Goal: Find specific page/section: Find specific page/section

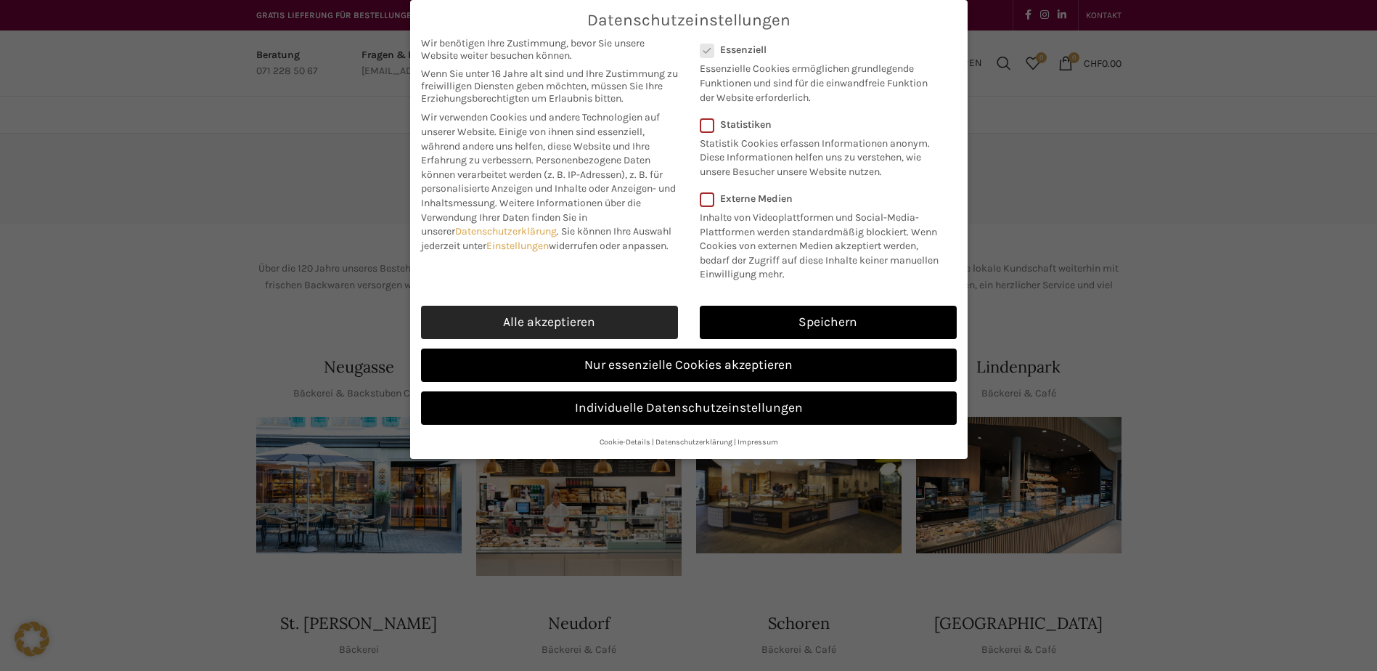
click at [545, 317] on link "Alle akzeptieren" at bounding box center [549, 322] width 257 height 33
checkbox input "true"
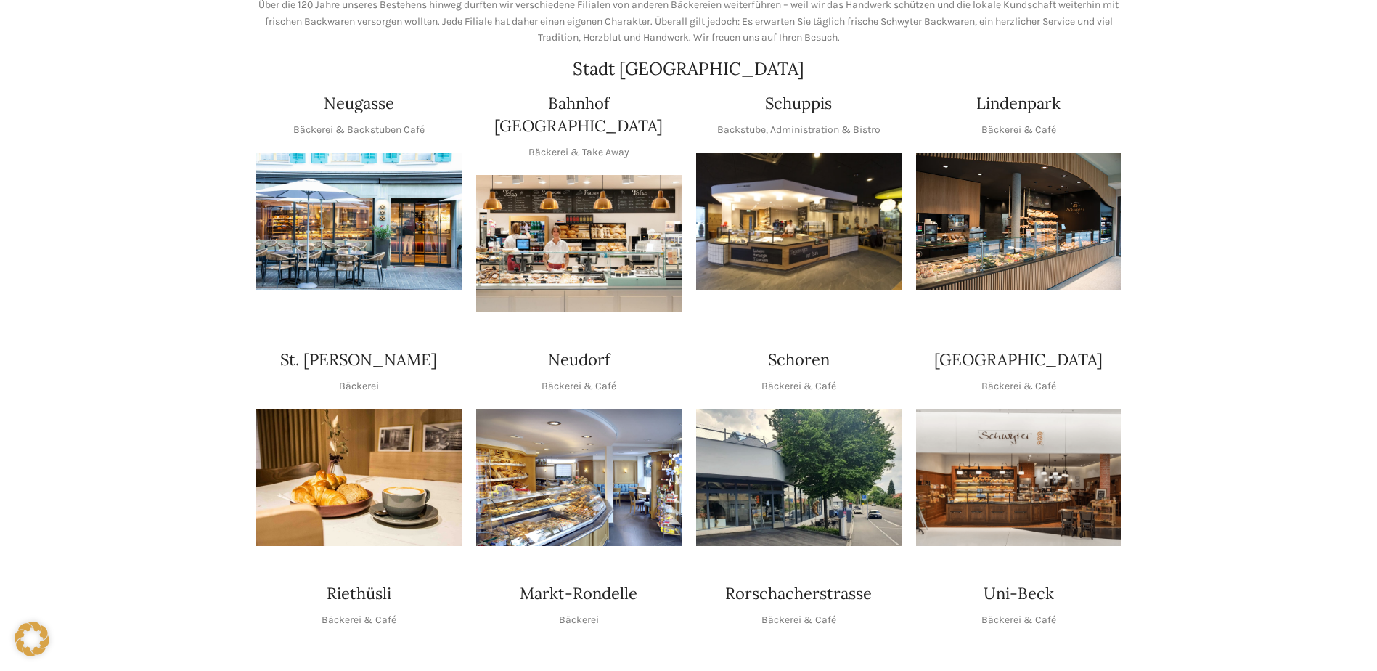
scroll to position [290, 0]
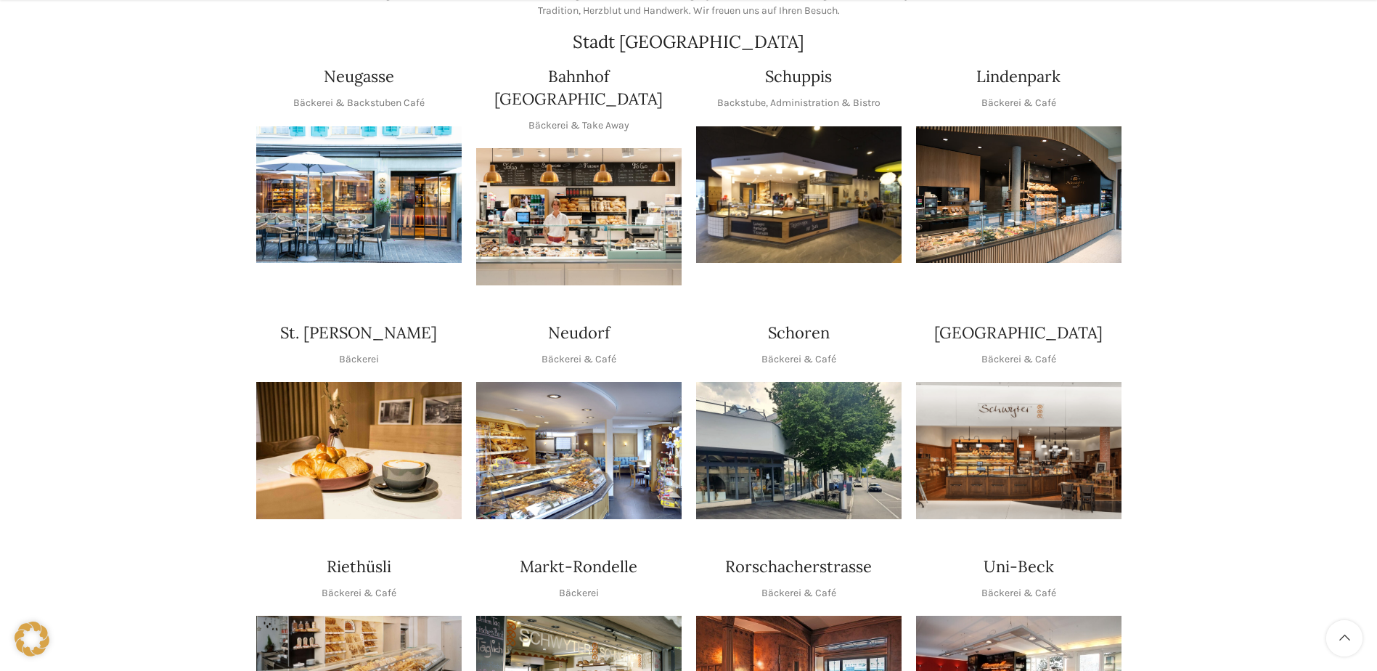
click at [564, 322] on h4 "Neudorf" at bounding box center [579, 333] width 62 height 23
click at [586, 394] on img "1 / 1" at bounding box center [578, 450] width 205 height 137
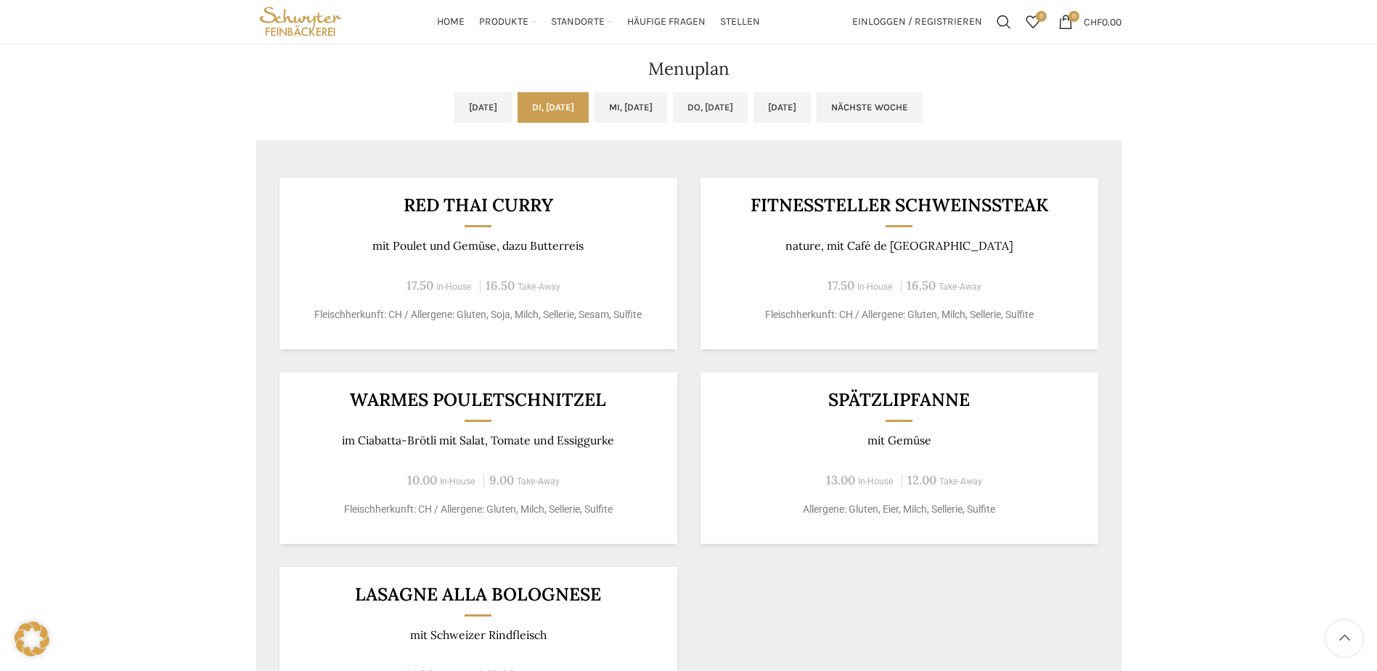
scroll to position [508, 0]
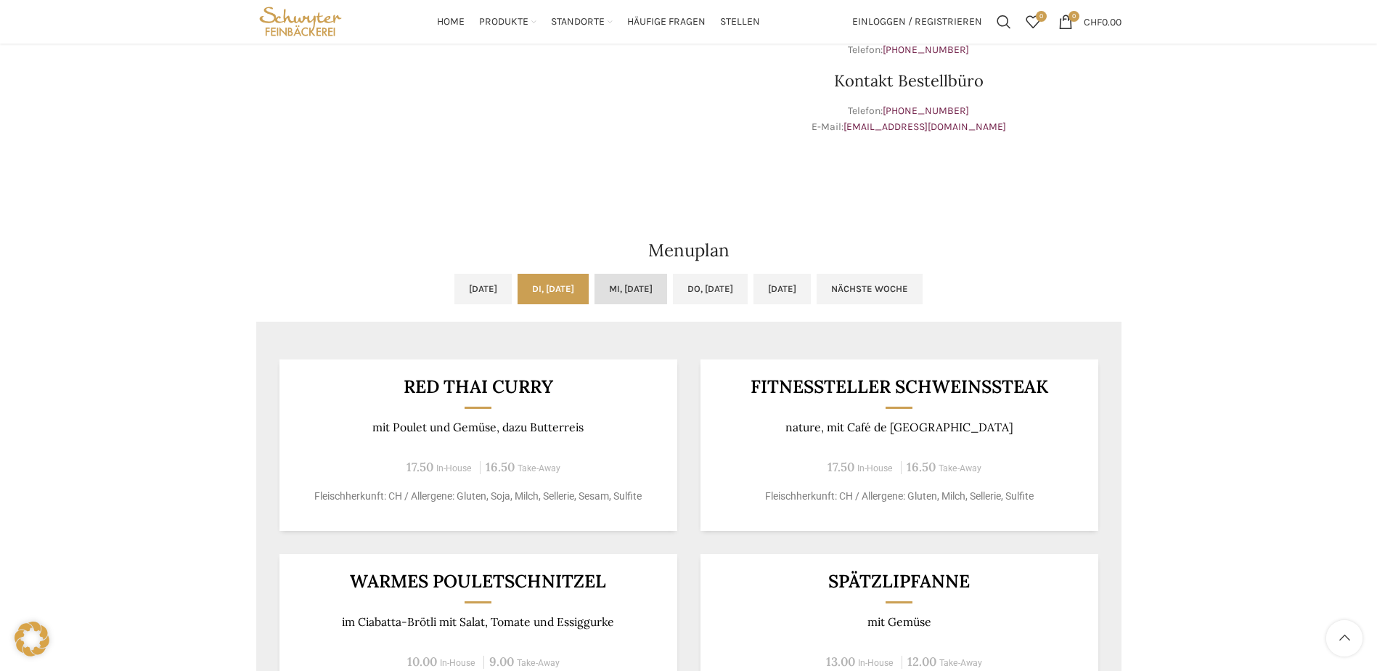
click at [627, 289] on link "Mi, 03.09.2025" at bounding box center [631, 289] width 73 height 30
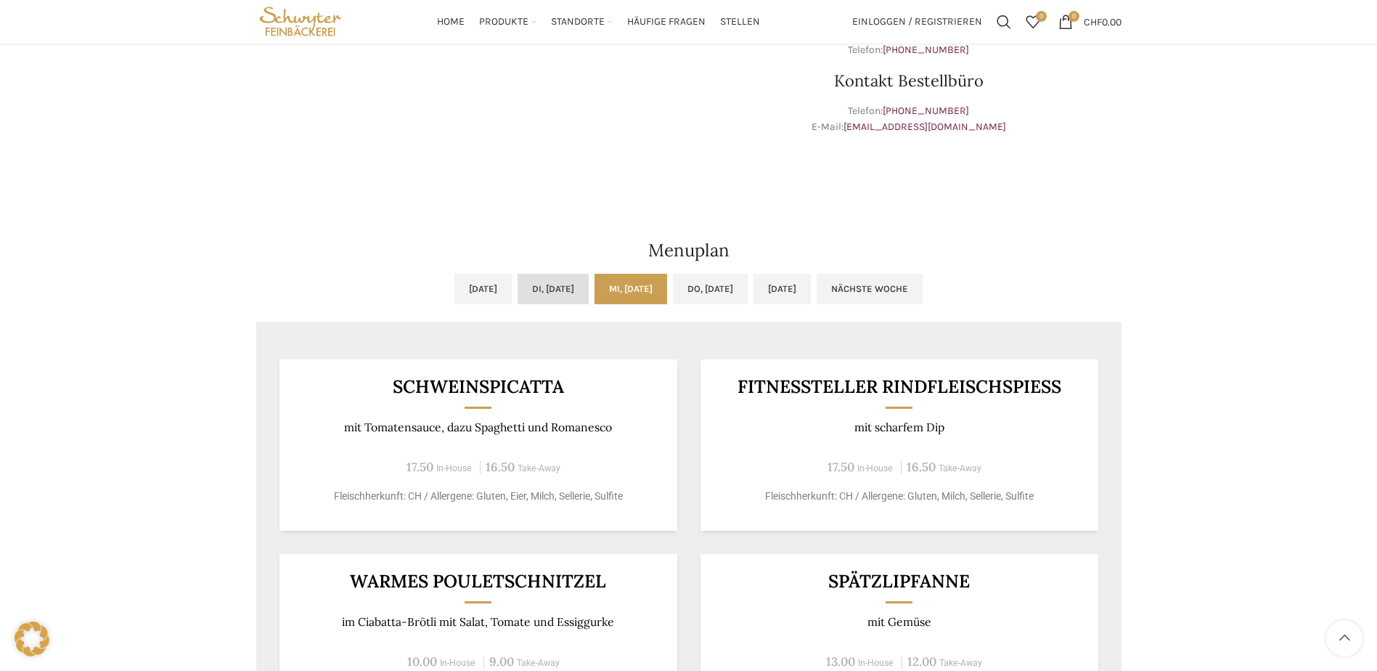
click at [545, 287] on link "Di, 02.09.2025" at bounding box center [553, 289] width 71 height 30
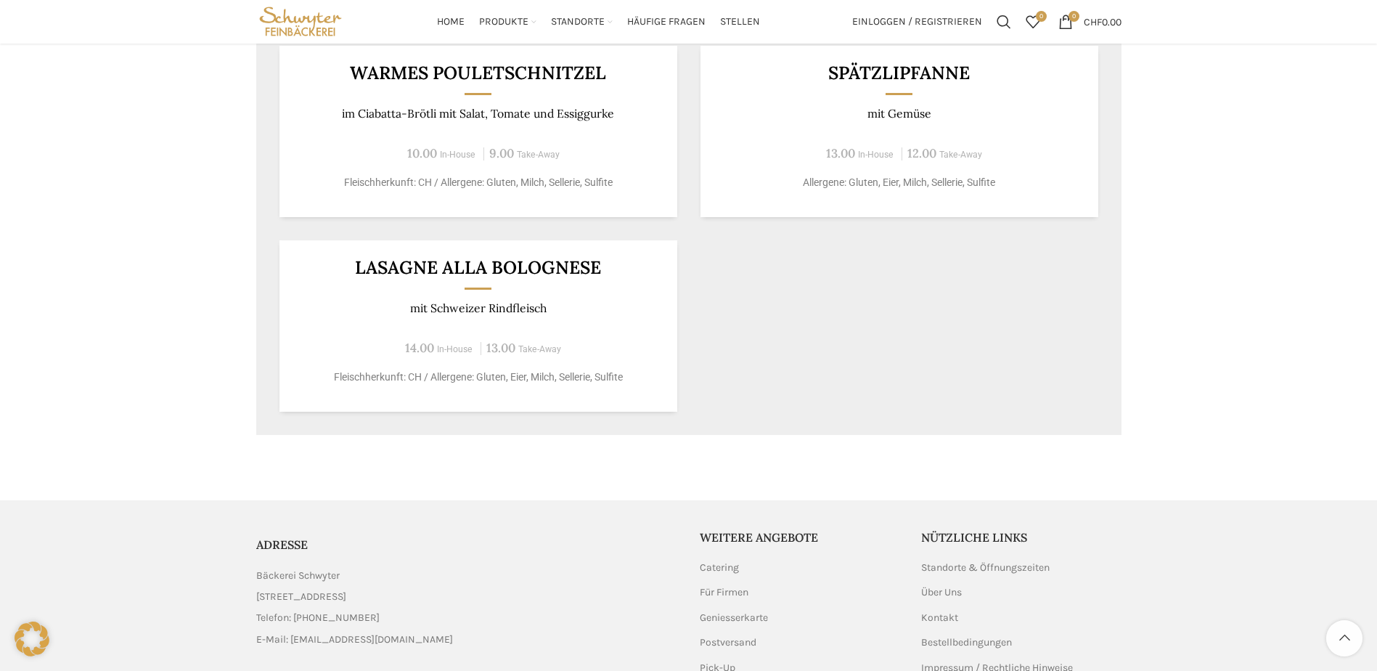
scroll to position [654, 0]
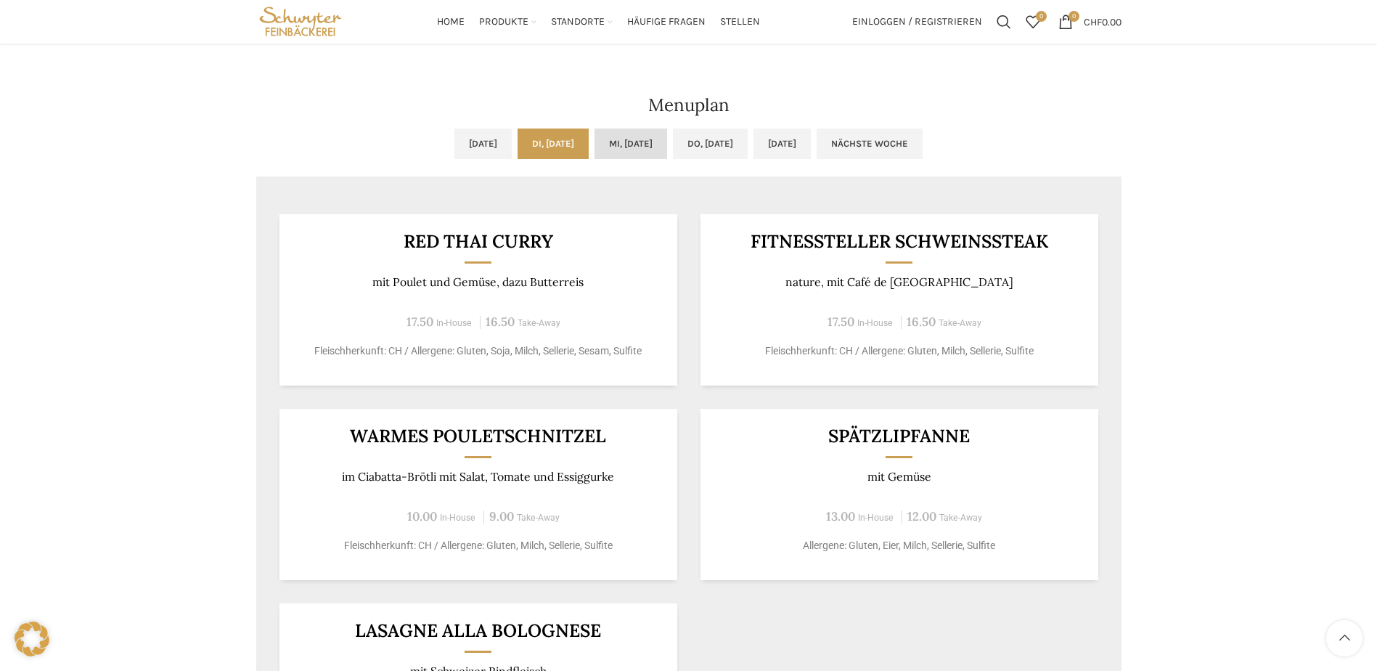
click at [611, 146] on link "Mi, 03.09.2025" at bounding box center [631, 144] width 73 height 30
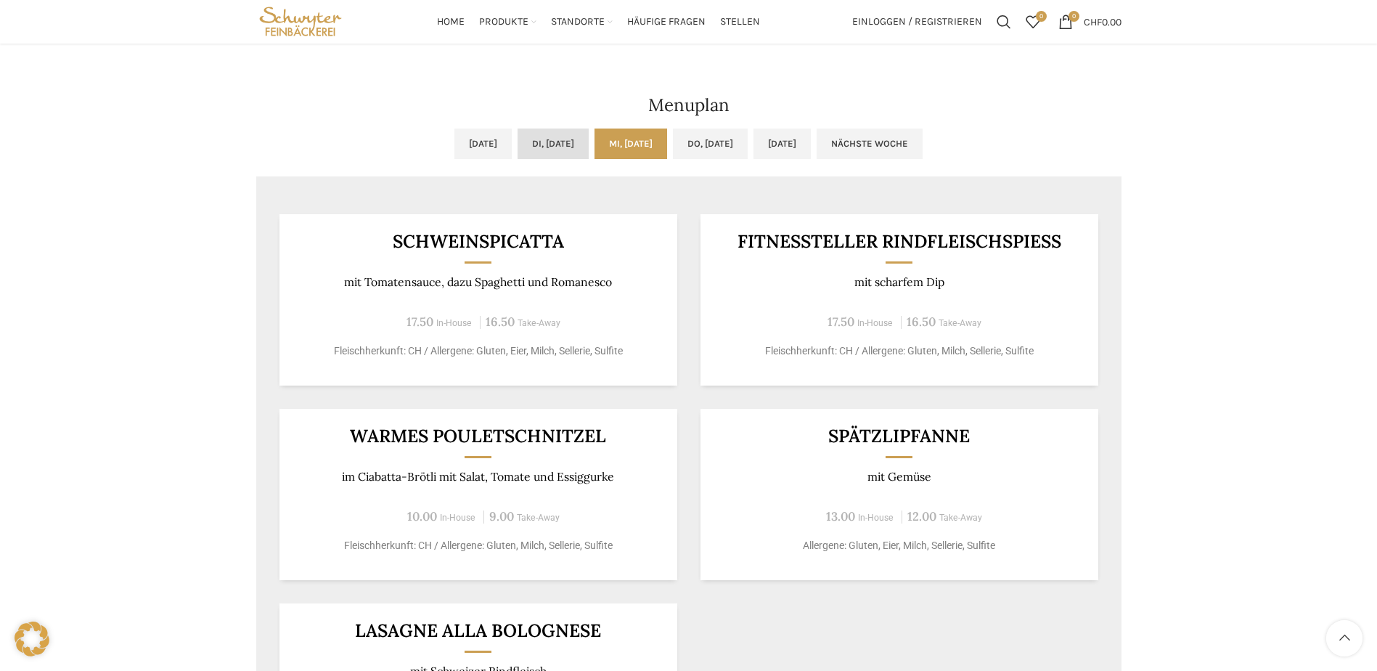
click at [533, 142] on link "Di, 02.09.2025" at bounding box center [553, 144] width 71 height 30
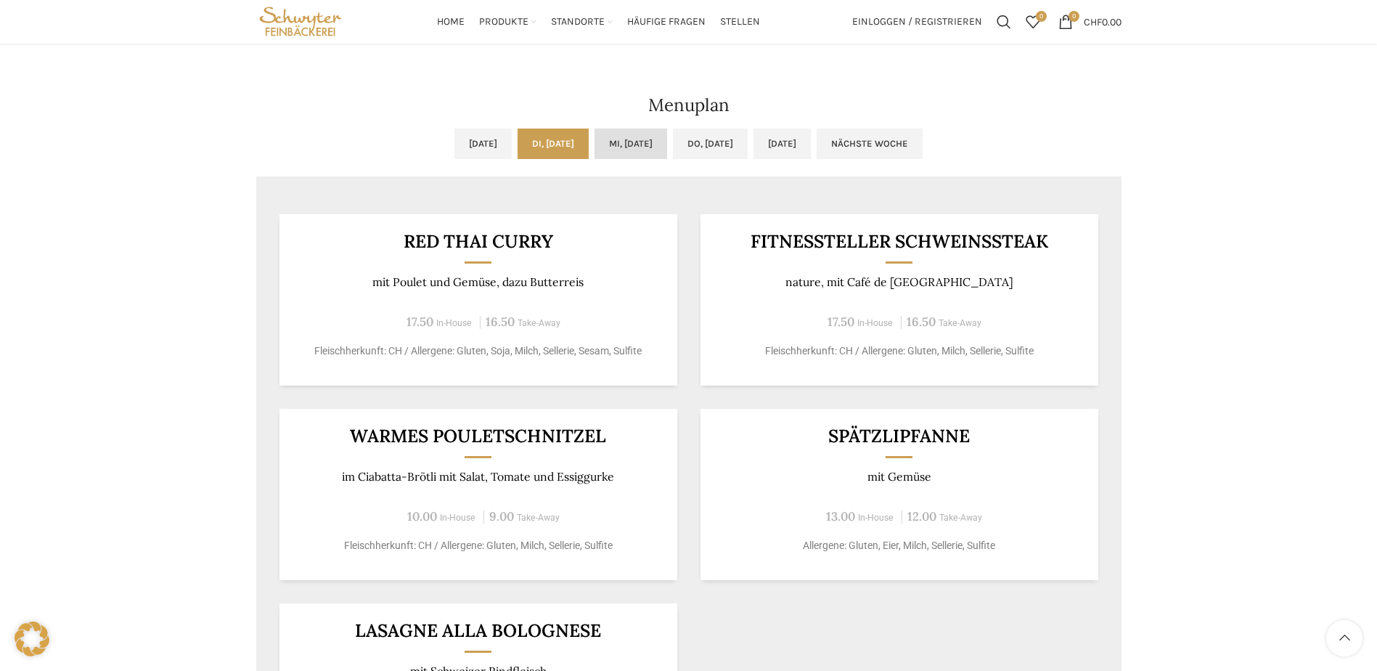
click at [626, 147] on link "Mi, 03.09.2025" at bounding box center [631, 144] width 73 height 30
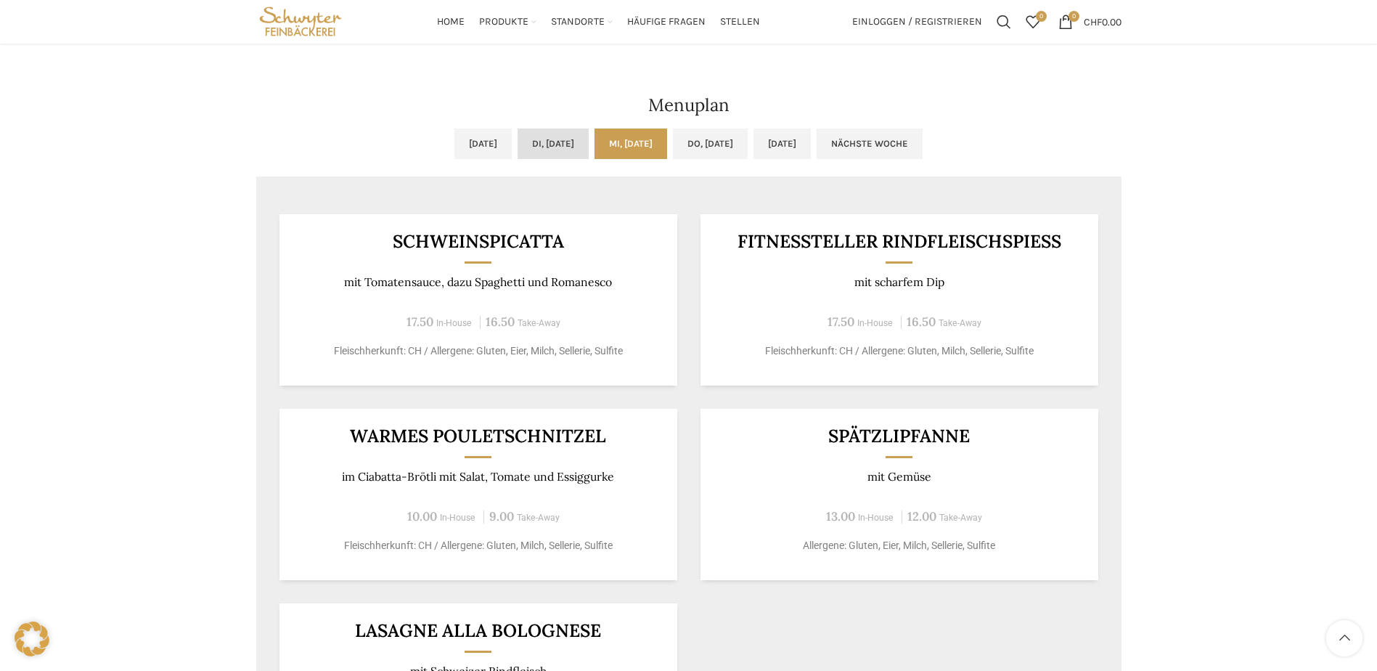
click at [518, 139] on link "Di, 02.09.2025" at bounding box center [553, 144] width 71 height 30
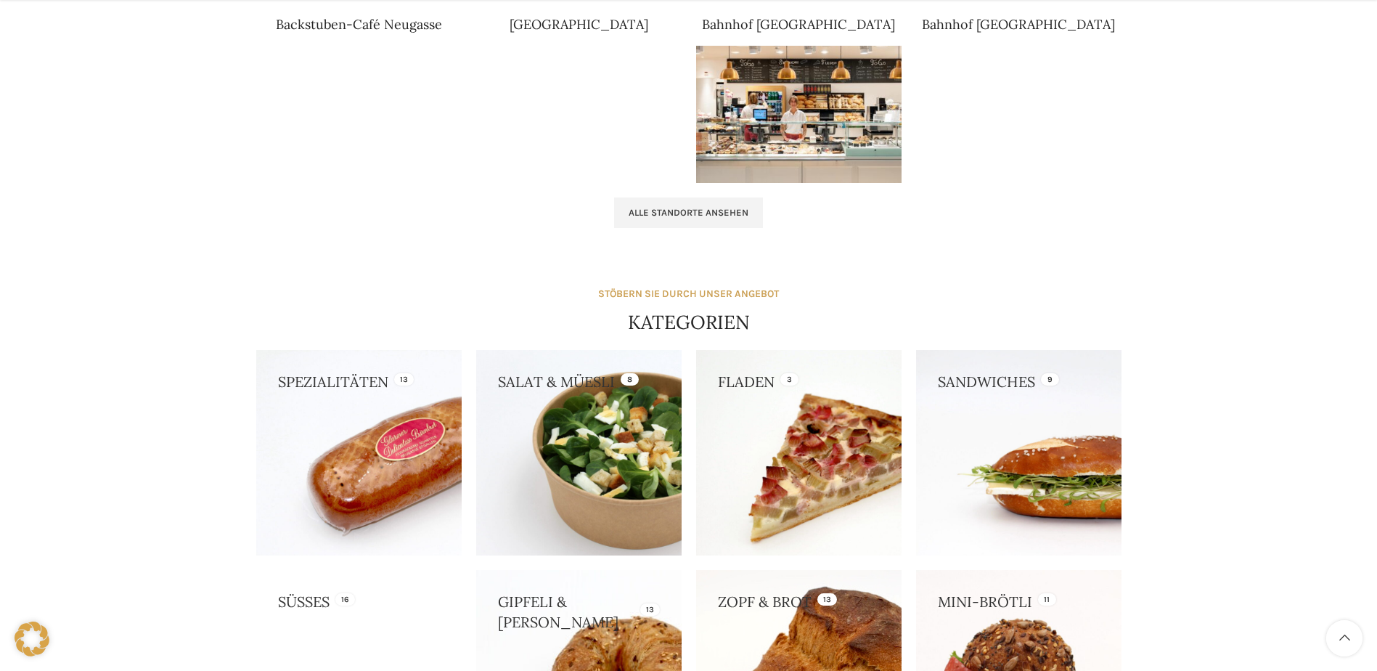
scroll to position [1024, 0]
